Goal: Information Seeking & Learning: Learn about a topic

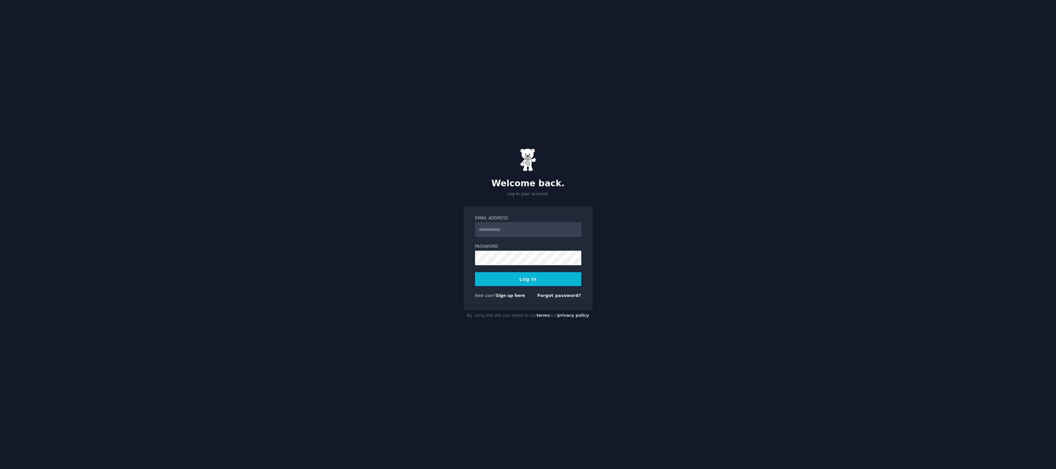
type input "**********"
click at [548, 281] on button "Log In" at bounding box center [528, 279] width 106 height 14
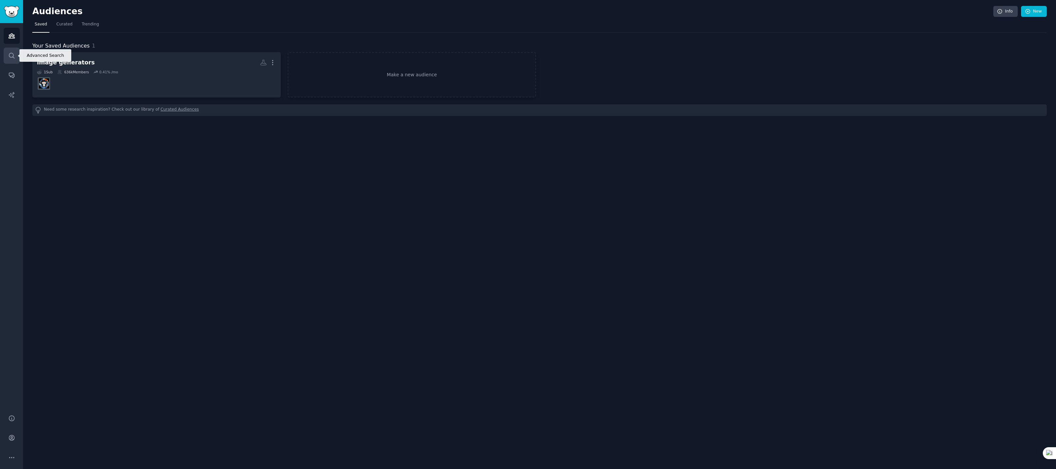
click at [18, 53] on link "Search" at bounding box center [12, 56] width 16 height 16
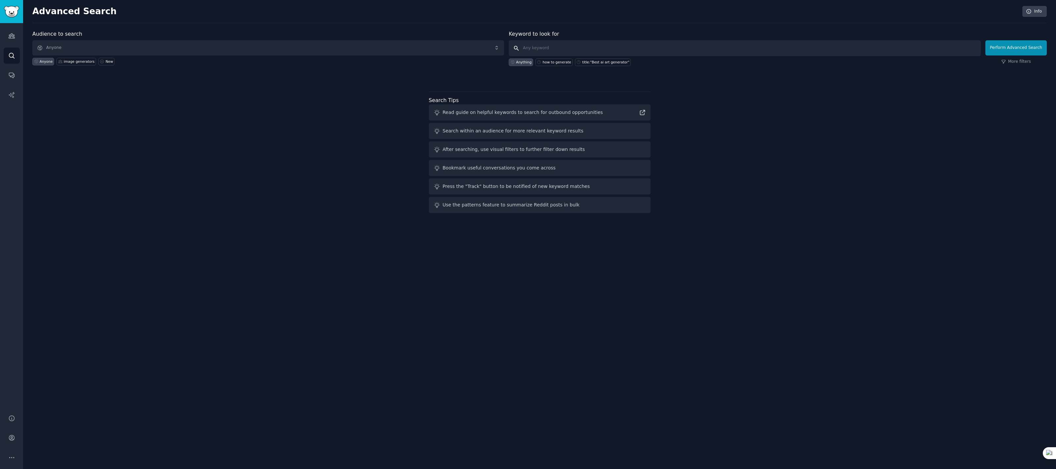
click at [520, 49] on input "text" at bounding box center [745, 48] width 472 height 16
type input "rumination"
click button "Perform Advanced Search" at bounding box center [1016, 47] width 61 height 15
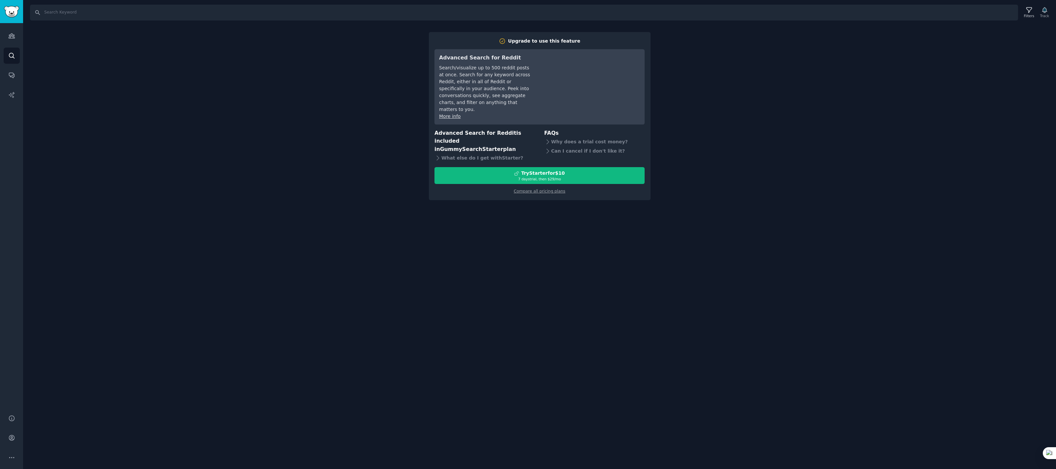
drag, startPoint x: 705, startPoint y: 56, endPoint x: 709, endPoint y: 58, distance: 4.4
click at [712, 56] on div "Search Filters Track Upgrade to use this feature Advanced Search for Reddit Sea…" at bounding box center [539, 234] width 1033 height 469
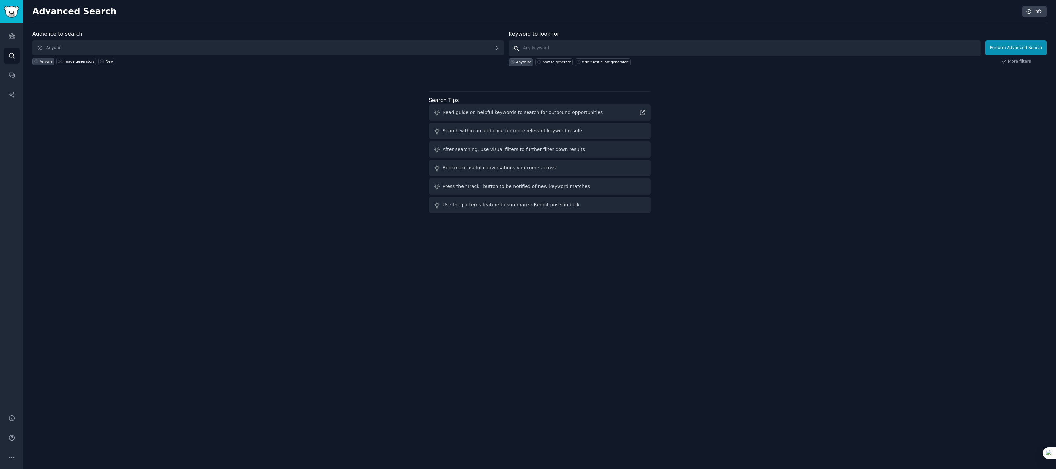
click at [528, 50] on input "text" at bounding box center [745, 48] width 472 height 16
type input "rumination"
click button "Perform Advanced Search" at bounding box center [1016, 47] width 61 height 15
click at [12, 74] on icon "Sidebar" at bounding box center [11, 75] width 7 height 7
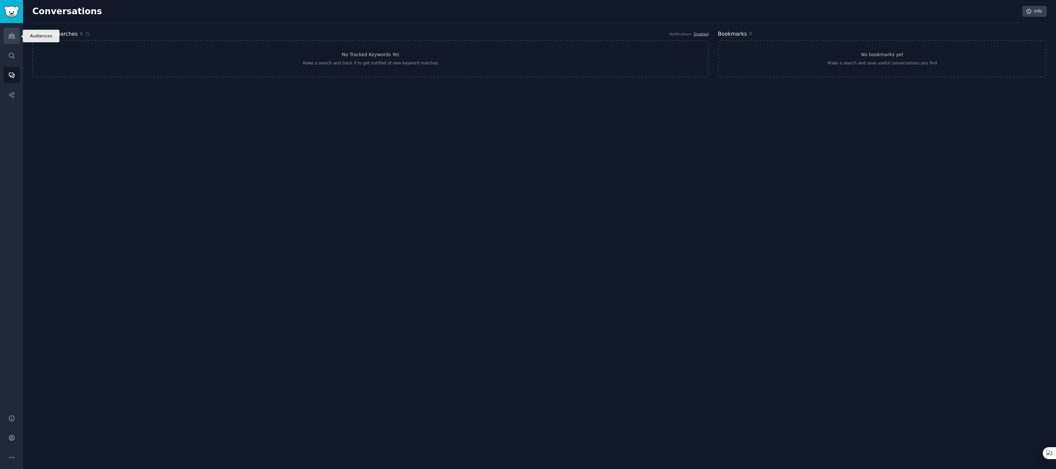
click at [9, 36] on icon "Sidebar" at bounding box center [12, 36] width 6 height 5
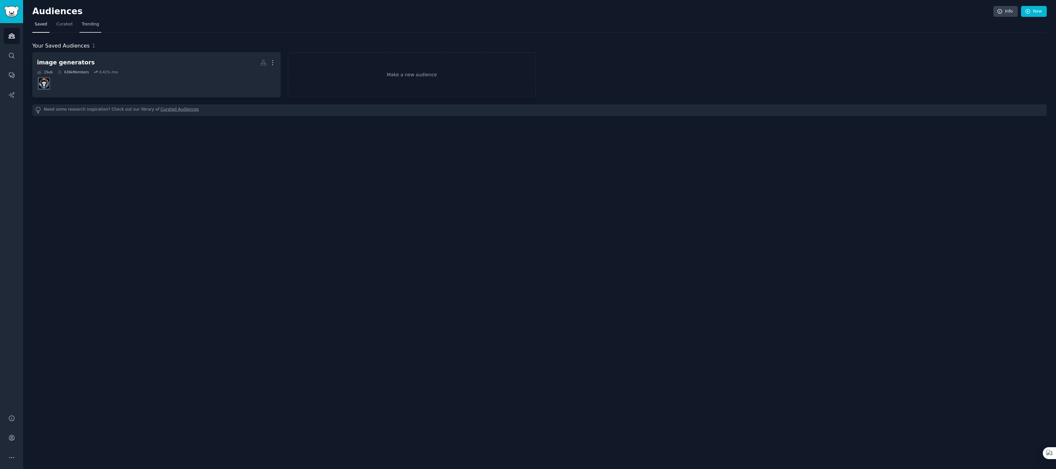
click at [100, 29] on link "Trending" at bounding box center [91, 26] width 22 height 14
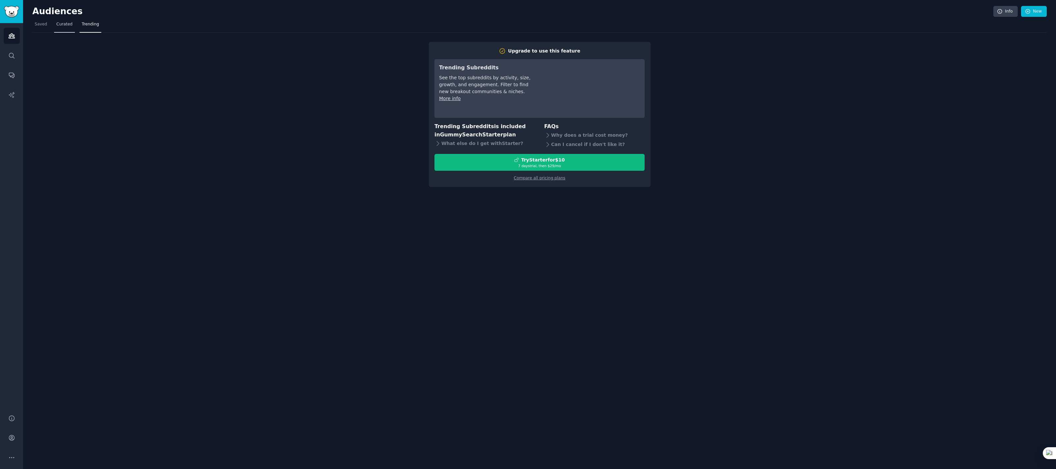
click at [63, 24] on span "Curated" at bounding box center [64, 24] width 16 height 6
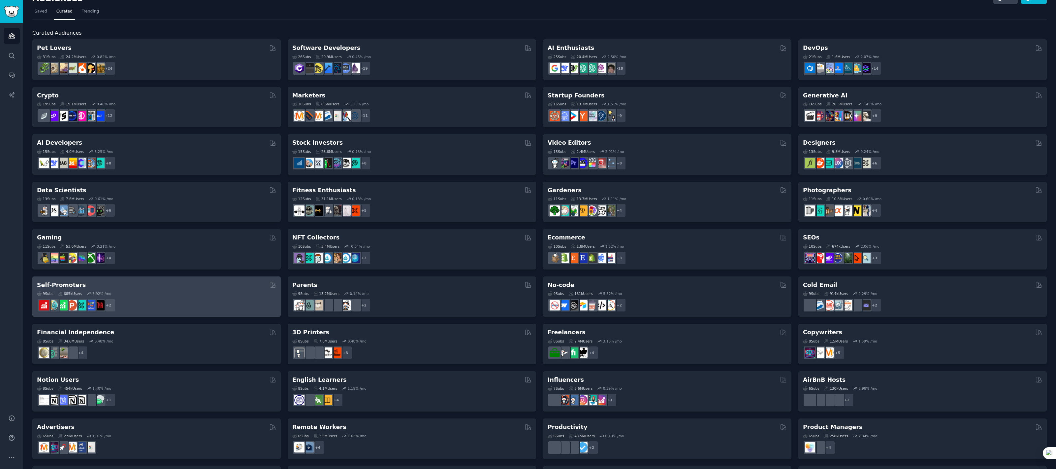
scroll to position [59, 0]
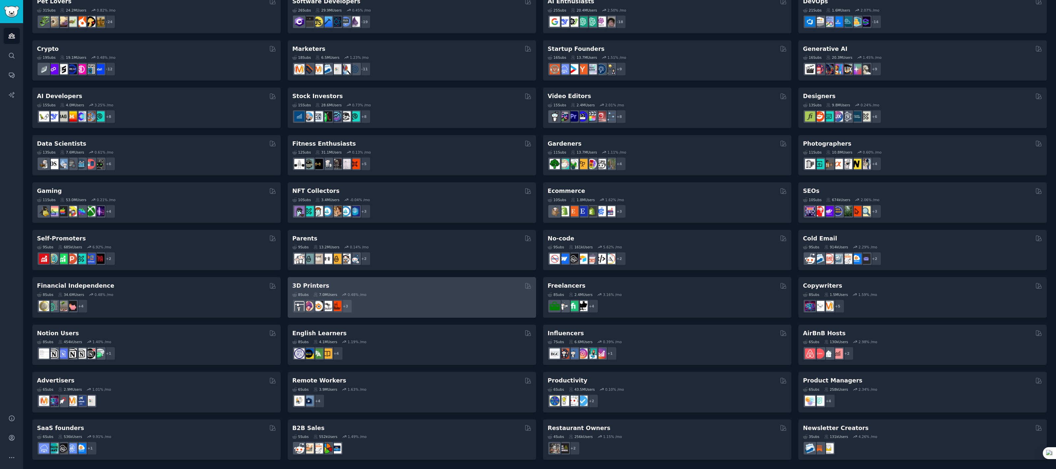
click at [400, 301] on div "+ 3" at bounding box center [411, 306] width 239 height 14
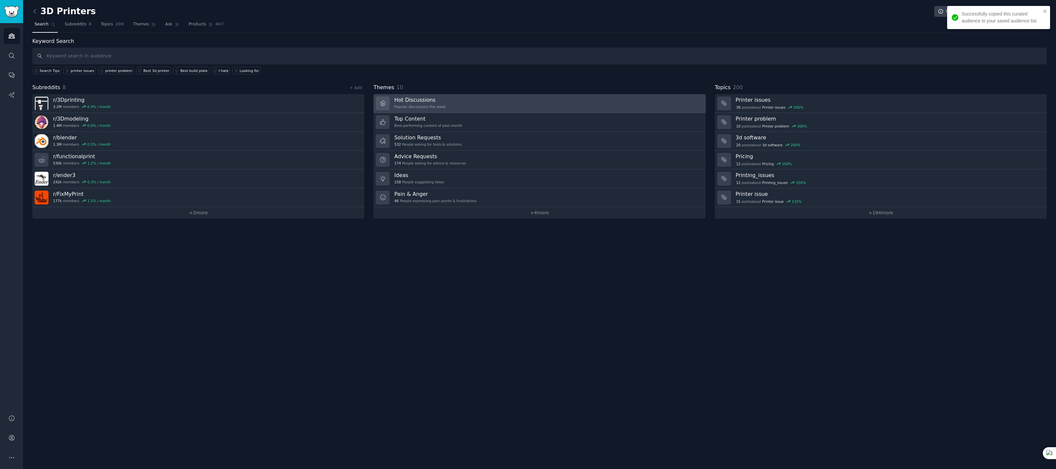
click at [458, 106] on link "Hot Discussions Popular discussions this week" at bounding box center [540, 103] width 332 height 19
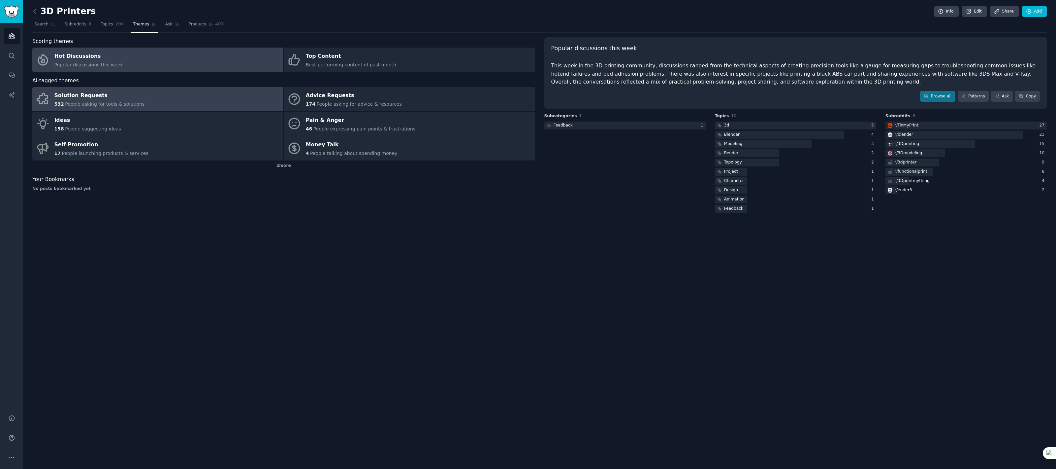
click at [110, 105] on span "People asking for tools & solutions" at bounding box center [105, 103] width 80 height 5
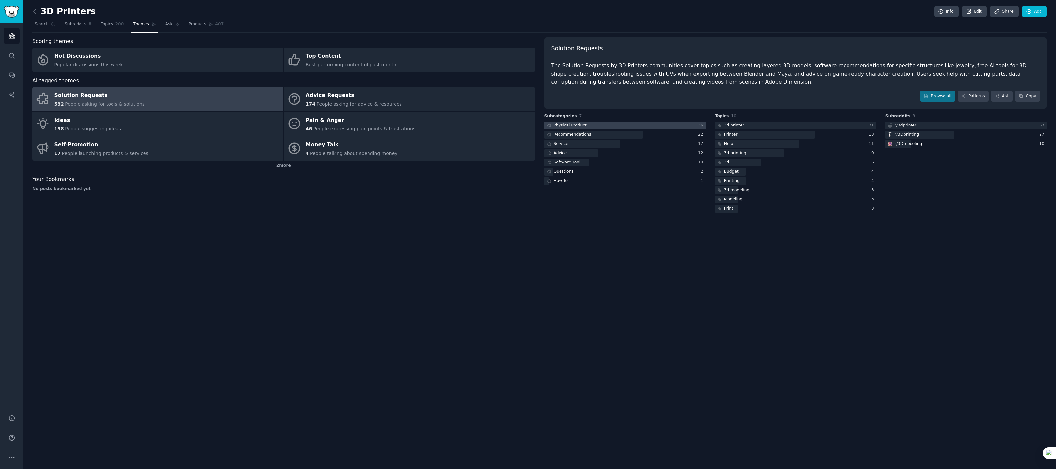
click at [600, 124] on div at bounding box center [624, 125] width 161 height 8
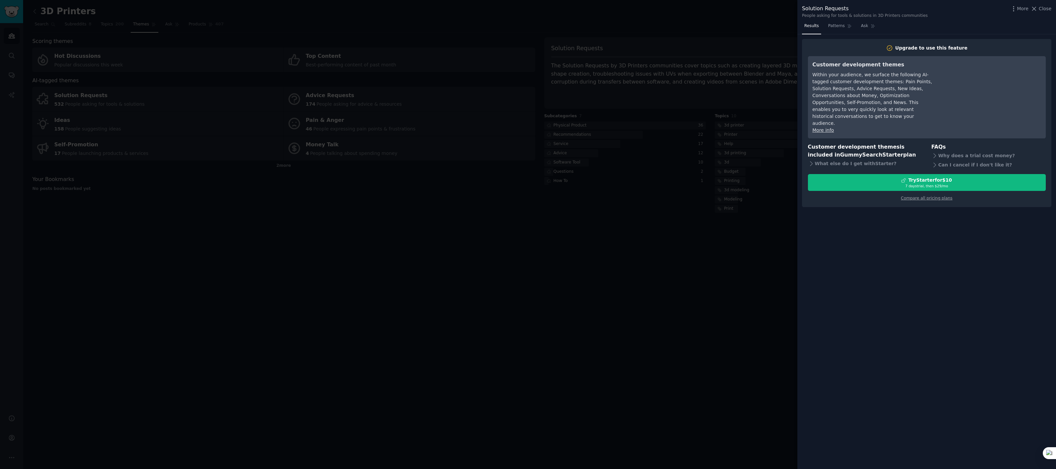
click at [709, 224] on div at bounding box center [528, 234] width 1056 height 469
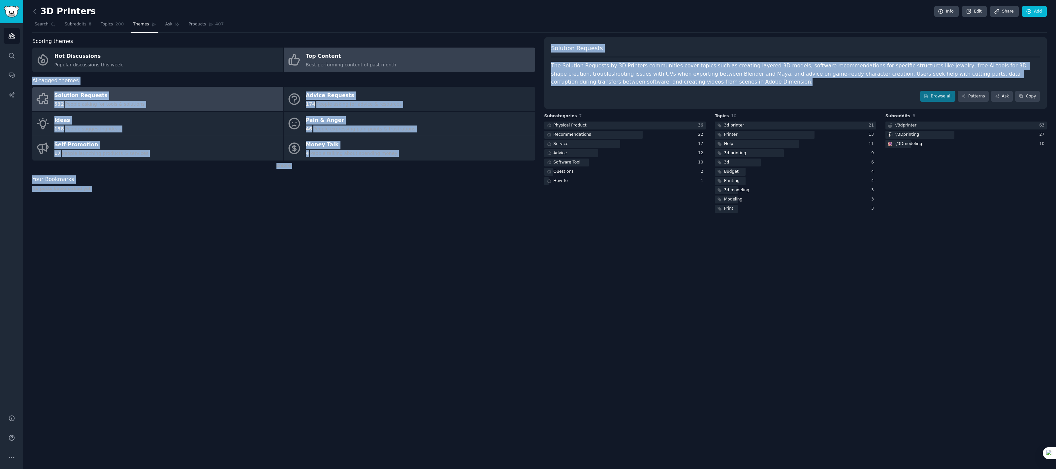
drag, startPoint x: 704, startPoint y: 86, endPoint x: 534, endPoint y: 63, distance: 171.4
click at [534, 63] on div "Scoring themes Hot Discussions Popular discussions this week Top Content Best-p…" at bounding box center [539, 125] width 1015 height 177
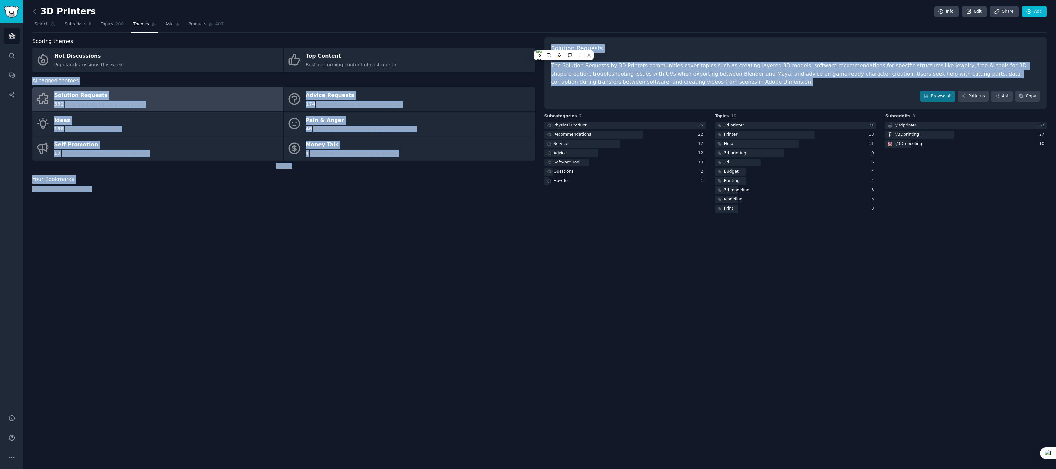
click at [705, 79] on div "The Solution Requests by 3D Printers communities cover topics such as creating …" at bounding box center [795, 74] width 489 height 24
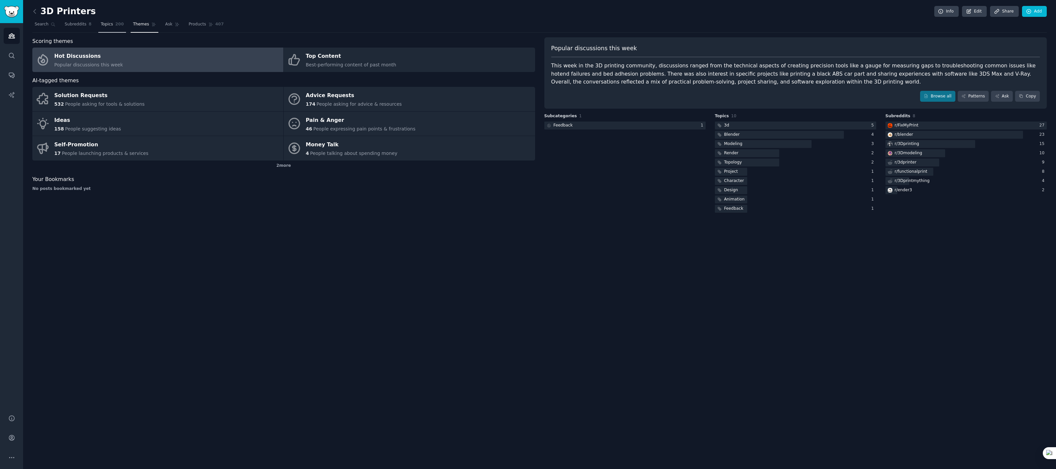
click at [110, 27] on span "Topics" at bounding box center [107, 24] width 12 height 6
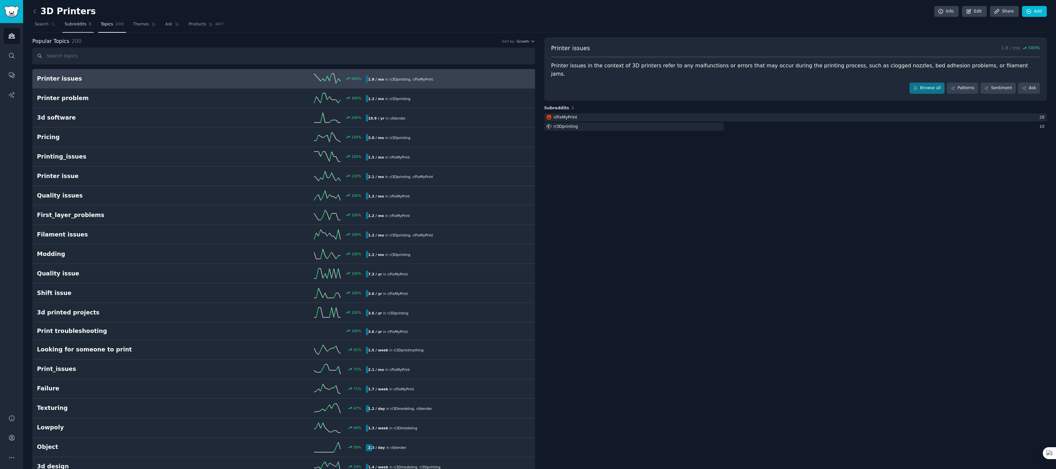
click at [79, 29] on link "Subreddits 8" at bounding box center [77, 26] width 31 height 14
